Goal: Task Accomplishment & Management: Manage account settings

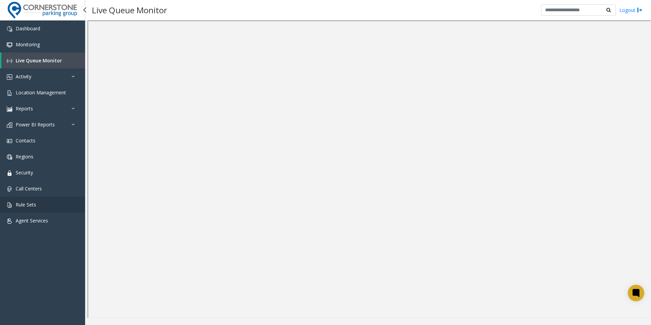
click at [48, 205] on link "Rule Sets" at bounding box center [42, 204] width 85 height 16
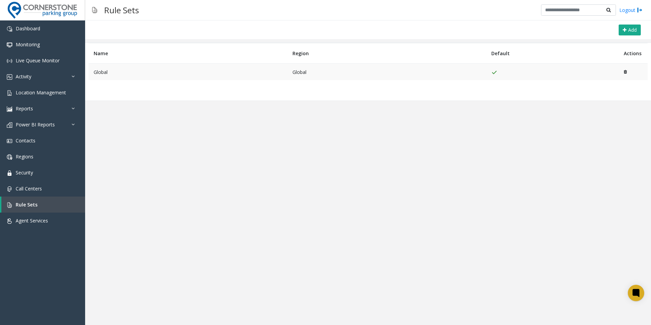
click at [104, 73] on td "Global" at bounding box center [188, 72] width 199 height 17
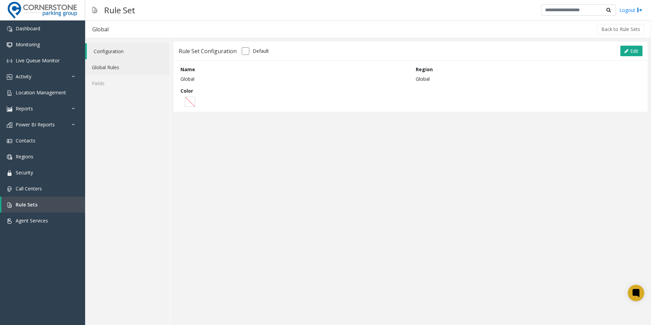
click at [126, 70] on link "Global Rules" at bounding box center [127, 67] width 85 height 16
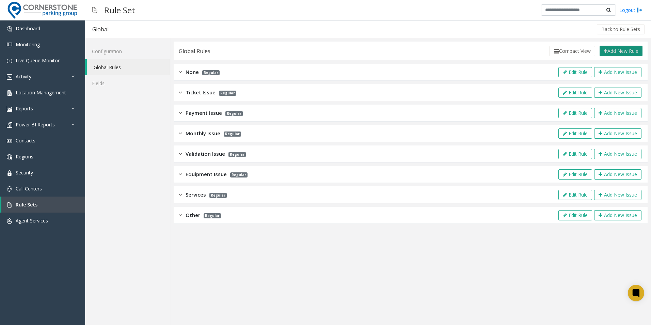
click at [613, 51] on button "Add New Rule" at bounding box center [620, 51] width 43 height 11
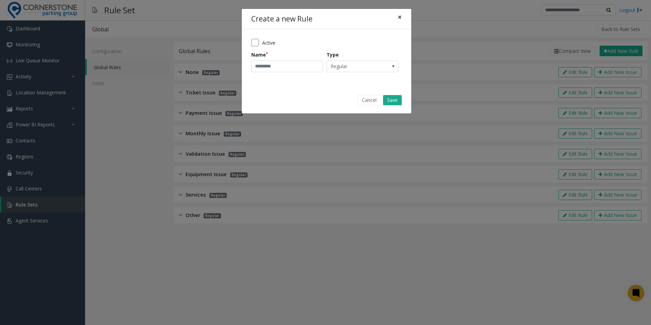
click at [399, 15] on span "×" at bounding box center [400, 17] width 4 height 10
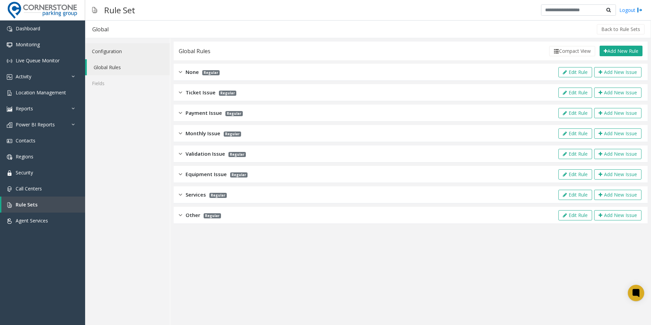
click at [130, 53] on link "Configuration" at bounding box center [127, 51] width 85 height 16
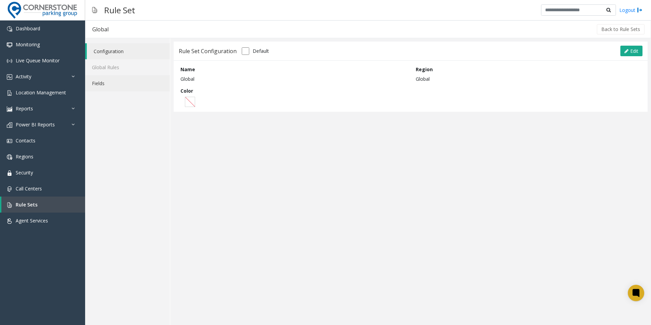
click at [106, 84] on link "Fields" at bounding box center [127, 83] width 85 height 16
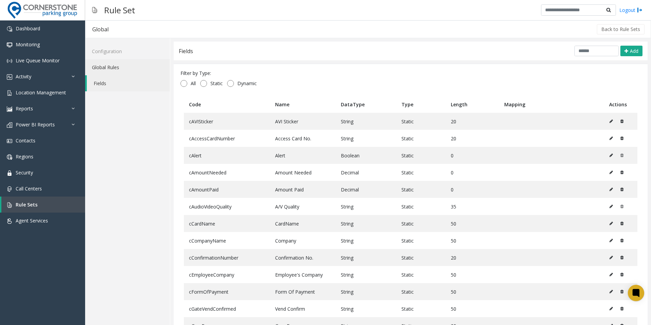
click at [124, 68] on link "Global Rules" at bounding box center [127, 67] width 85 height 16
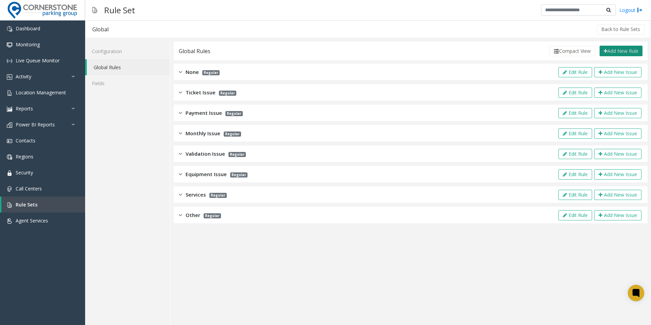
click at [626, 51] on button "Add New Rule" at bounding box center [620, 51] width 43 height 11
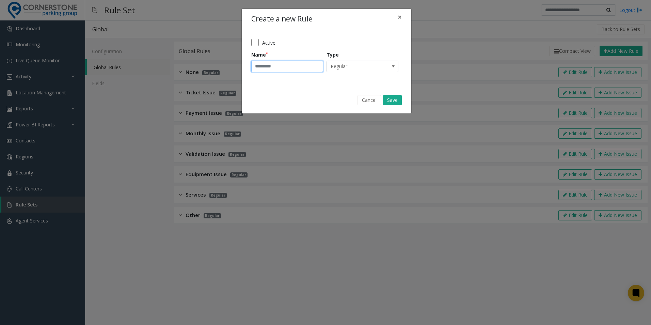
click at [265, 64] on input "Name" at bounding box center [287, 67] width 72 height 12
type input "**********"
click at [377, 69] on span "Regular" at bounding box center [355, 66] width 57 height 11
click at [308, 100] on div "Cancel Save" at bounding box center [326, 99] width 160 height 17
click at [394, 101] on button "Save" at bounding box center [392, 100] width 19 height 10
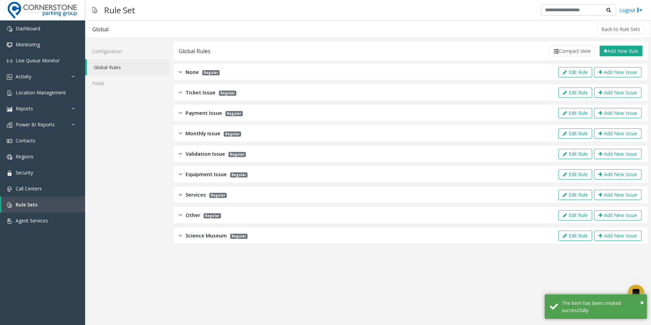
click at [178, 236] on div "Science Museum Regular Edit Rule Add New Issue" at bounding box center [411, 235] width 474 height 17
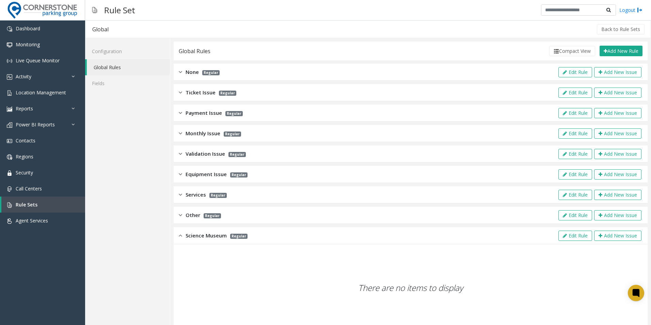
click at [181, 236] on img at bounding box center [180, 235] width 3 height 8
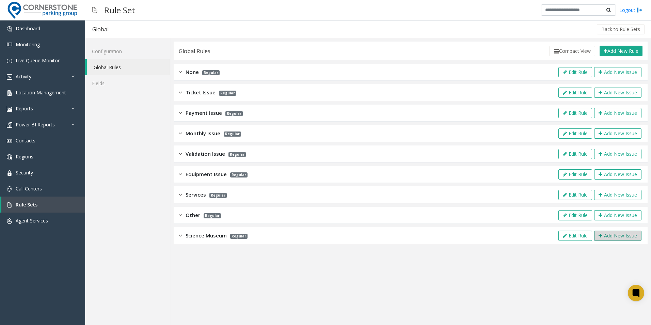
click at [616, 239] on button "Add New Issue" at bounding box center [617, 235] width 47 height 10
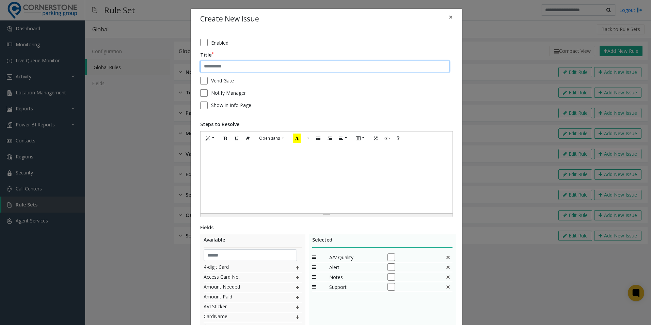
click at [241, 66] on input "text" at bounding box center [324, 67] width 249 height 12
click at [283, 66] on input "text" at bounding box center [324, 67] width 249 height 12
type input "**********"
click at [217, 165] on div at bounding box center [327, 179] width 252 height 68
click at [252, 155] on div at bounding box center [327, 179] width 252 height 68
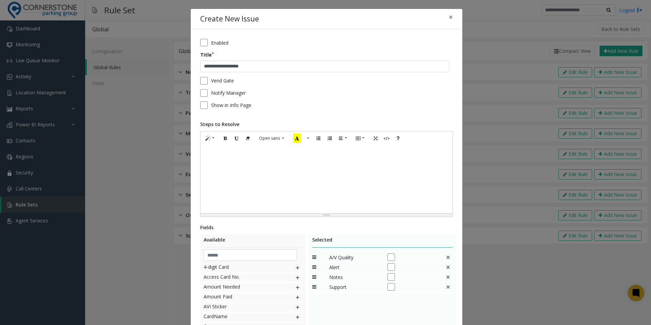
paste div
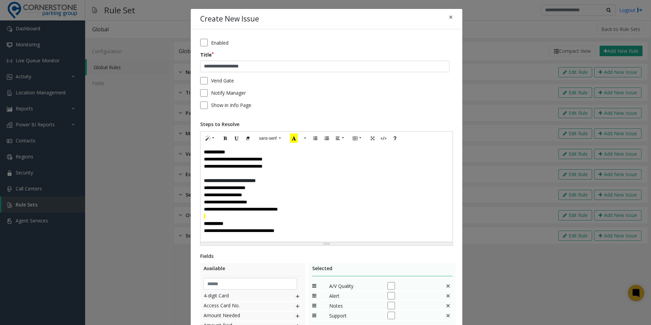
scroll to position [122, 0]
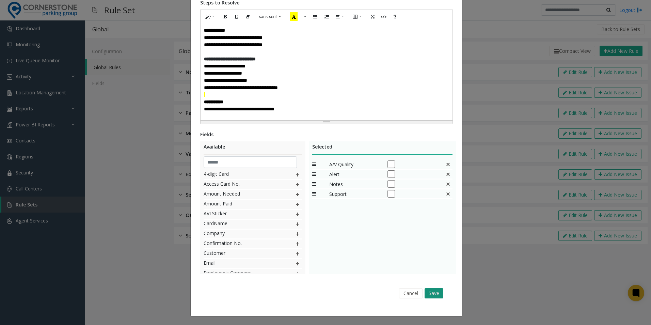
click at [432, 294] on button "Save" at bounding box center [433, 293] width 19 height 10
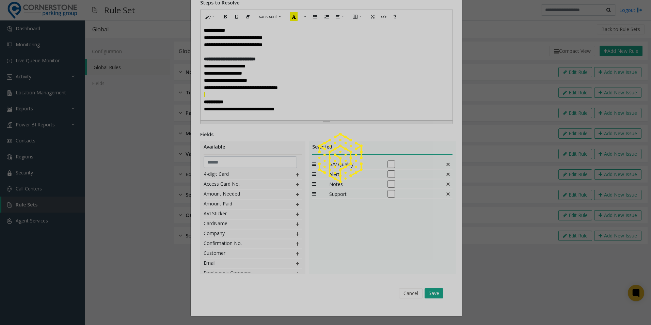
type input "**********"
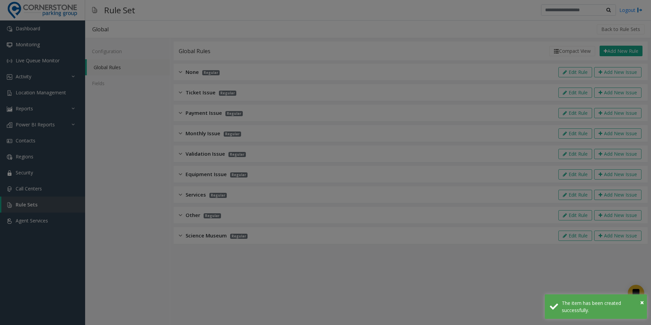
scroll to position [114, 0]
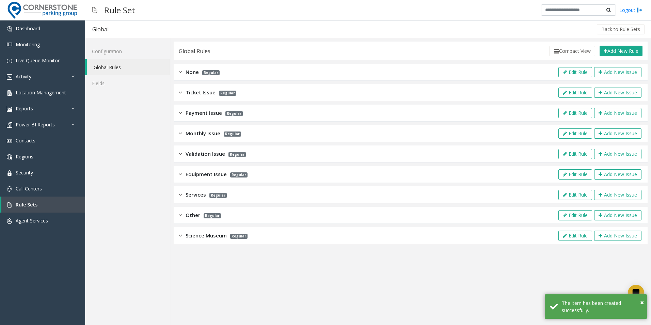
click at [179, 236] on img at bounding box center [180, 235] width 3 height 8
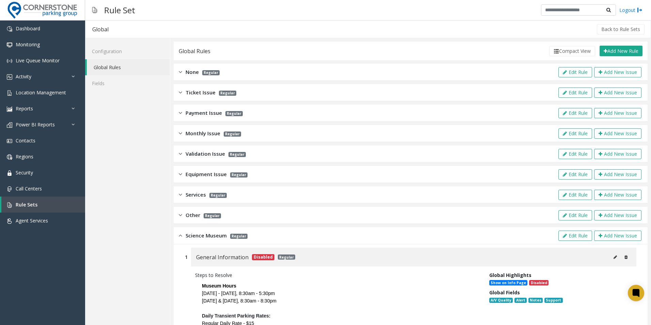
click at [179, 238] on img at bounding box center [180, 235] width 3 height 8
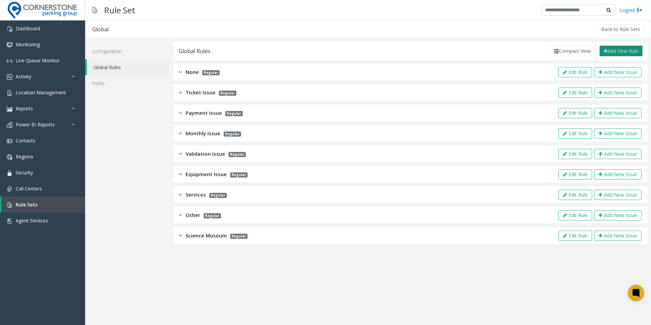
click at [619, 49] on button "Add New Rule" at bounding box center [620, 51] width 43 height 11
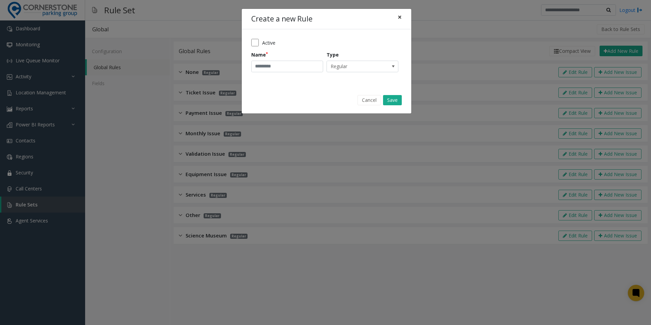
click at [398, 19] on span "×" at bounding box center [400, 17] width 4 height 10
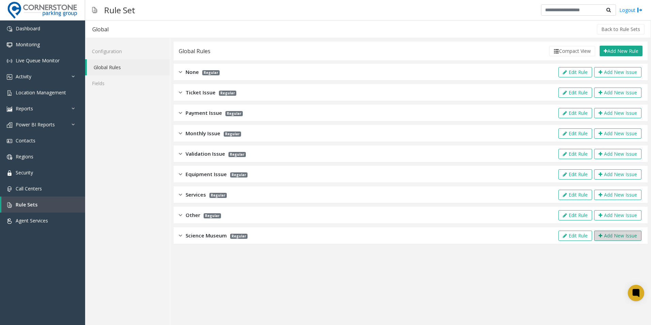
click at [617, 236] on button "Add New Issue" at bounding box center [617, 235] width 47 height 10
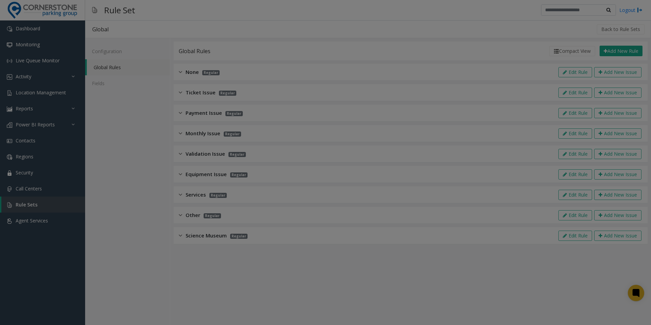
scroll to position [0, 0]
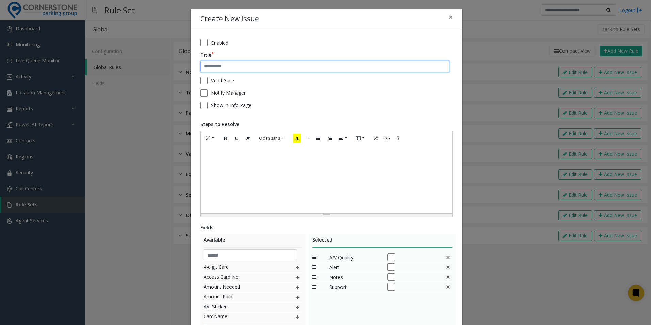
click at [236, 61] on input "text" at bounding box center [324, 67] width 249 height 12
click at [224, 161] on div at bounding box center [327, 179] width 252 height 68
drag, startPoint x: 273, startPoint y: 66, endPoint x: 128, endPoint y: 69, distance: 145.0
drag, startPoint x: 128, startPoint y: 69, endPoint x: 259, endPoint y: 63, distance: 131.2
click at [259, 63] on input "**********" at bounding box center [324, 67] width 249 height 12
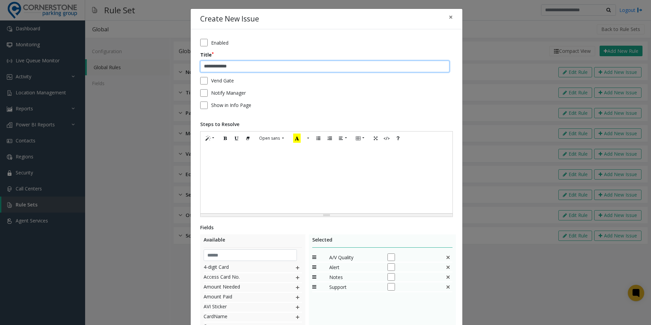
drag, startPoint x: 236, startPoint y: 65, endPoint x: 172, endPoint y: 62, distance: 64.1
click at [172, 62] on div "**********" at bounding box center [325, 162] width 651 height 325
type input "*"
type input "**********"
click at [223, 160] on div at bounding box center [327, 179] width 252 height 68
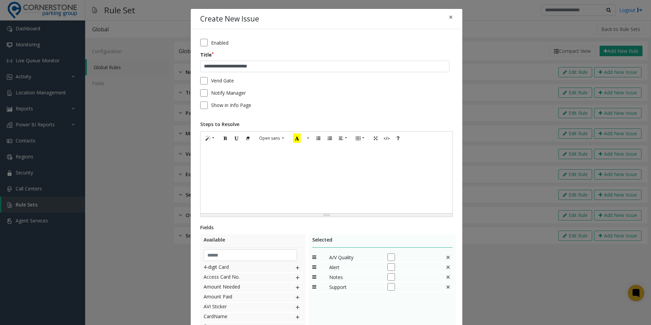
scroll to position [93, 0]
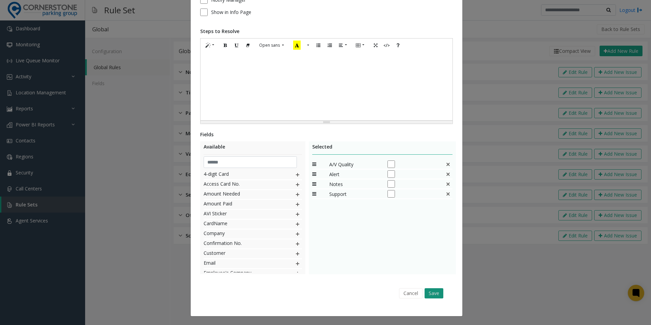
click at [430, 292] on button "Save" at bounding box center [433, 293] width 19 height 10
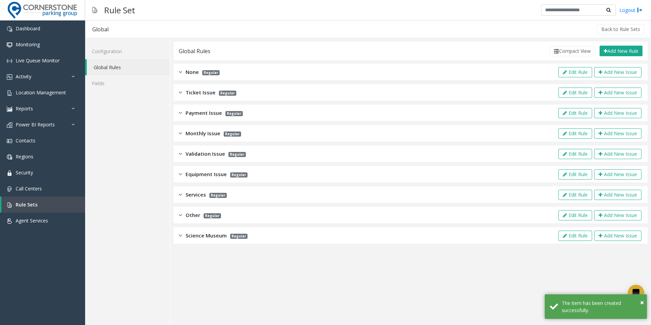
click at [178, 134] on div "Monthly Issue Regular Edit Rule Add New Issue" at bounding box center [411, 133] width 474 height 17
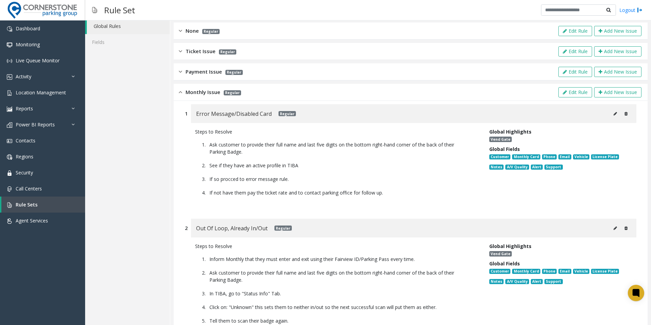
scroll to position [41, 0]
